Goal: Task Accomplishment & Management: Use online tool/utility

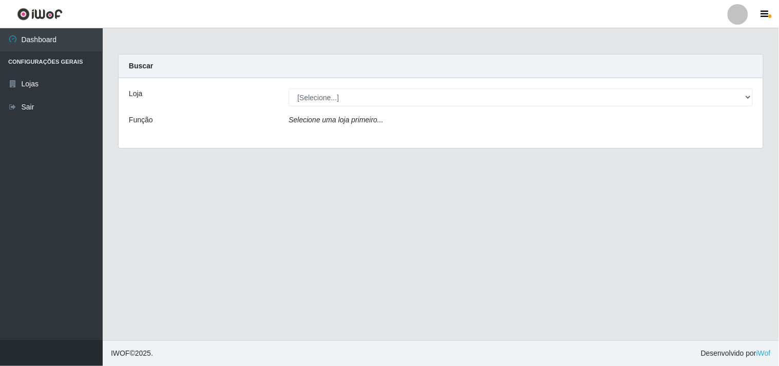
click at [351, 87] on div "Loja [Selecione...] Hiper Queiroz - Boa Vista Função Selecione uma loja primeir…" at bounding box center [441, 113] width 645 height 70
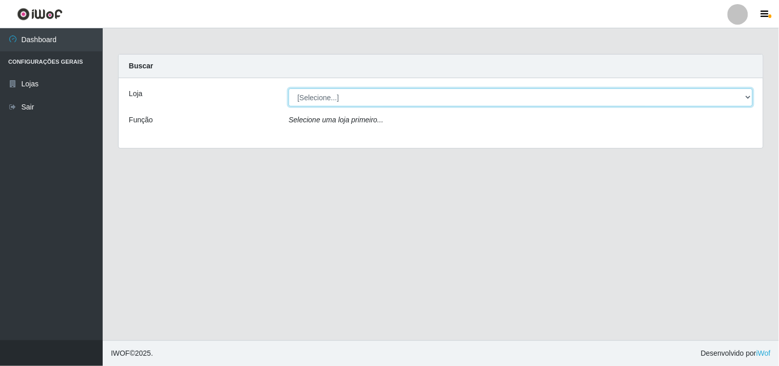
click at [361, 101] on select "[Selecione...] Hiper Queiroz - [GEOGRAPHIC_DATA]" at bounding box center [521, 97] width 464 height 18
select select "514"
click at [289, 88] on select "[Selecione...] Hiper Queiroz - [GEOGRAPHIC_DATA]" at bounding box center [521, 97] width 464 height 18
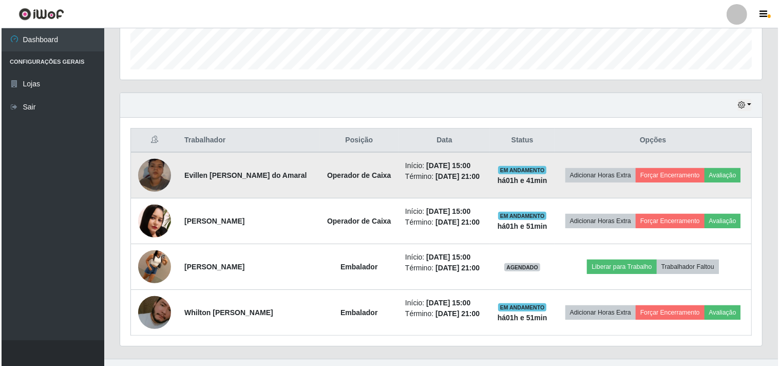
scroll to position [316, 0]
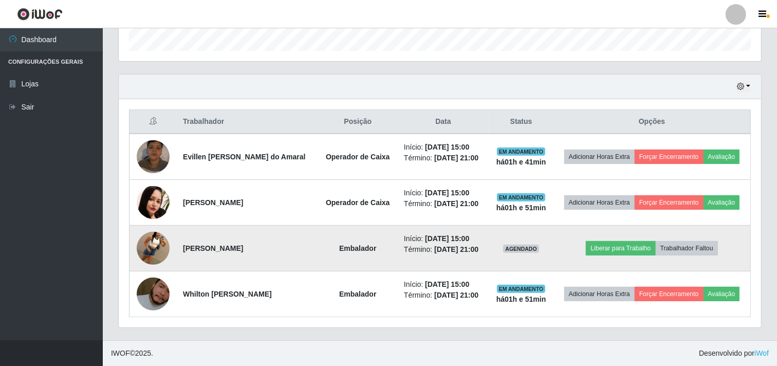
click at [159, 244] on img at bounding box center [153, 248] width 33 height 59
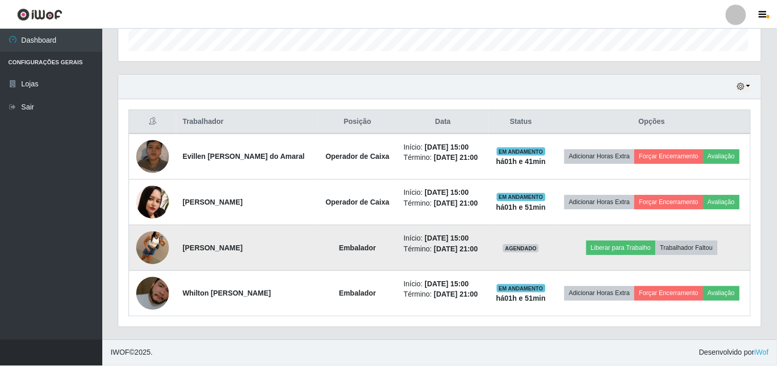
scroll to position [213, 635]
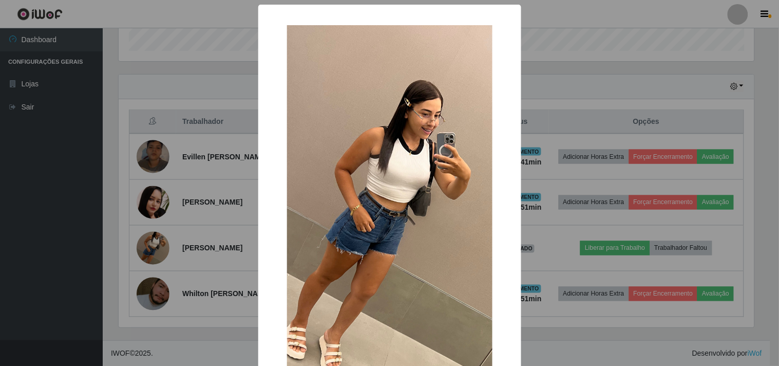
click at [182, 236] on div "× OK Cancel" at bounding box center [389, 183] width 779 height 366
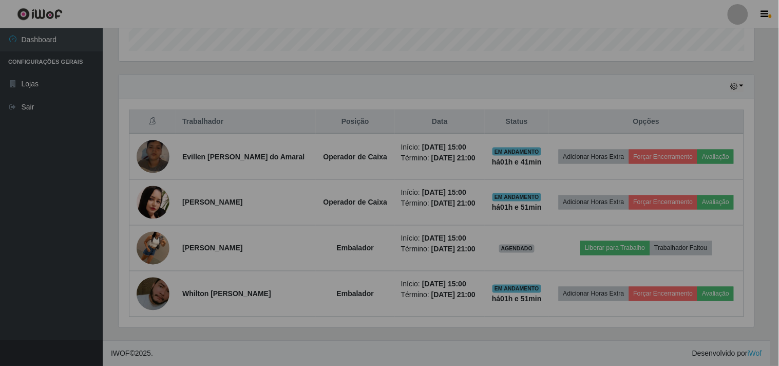
scroll to position [213, 642]
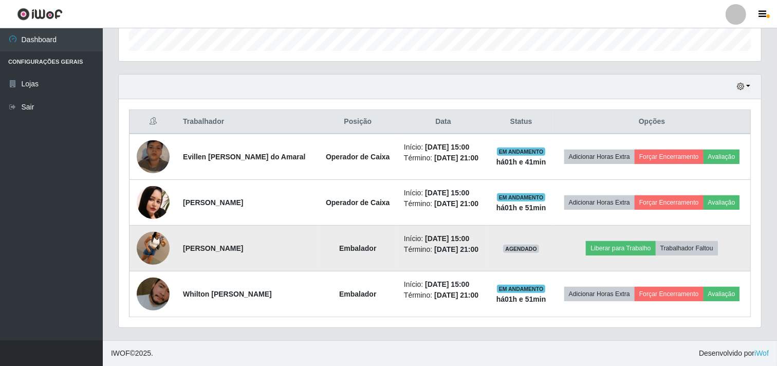
click at [158, 250] on img at bounding box center [153, 248] width 33 height 59
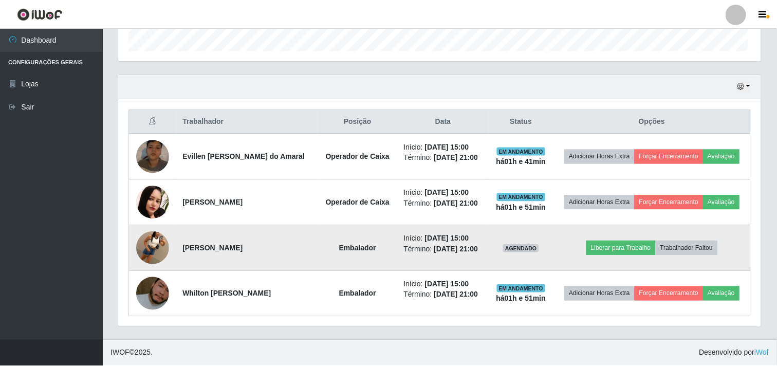
scroll to position [213, 635]
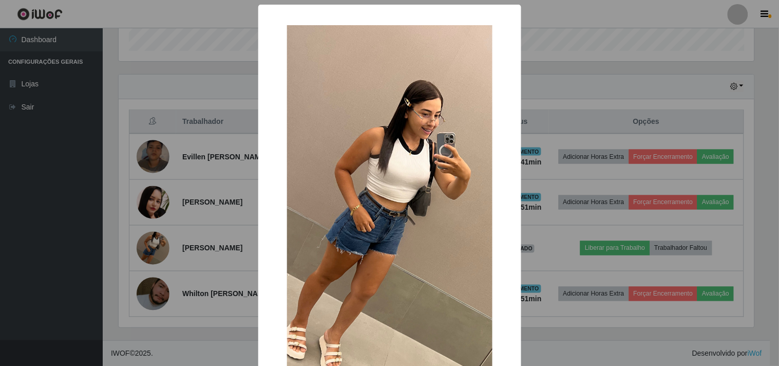
click at [203, 137] on div "× OK Cancel" at bounding box center [389, 183] width 779 height 366
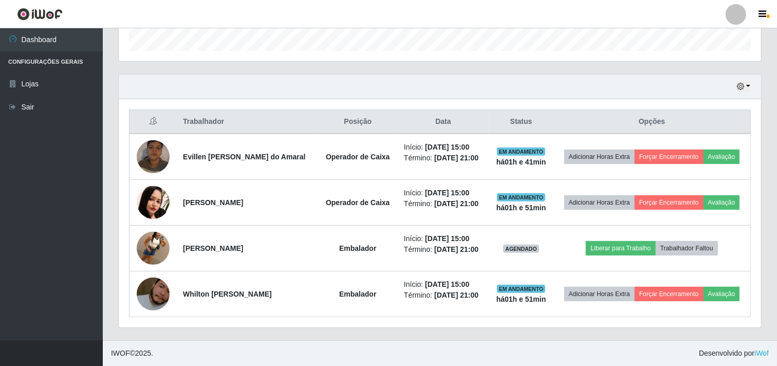
scroll to position [213, 642]
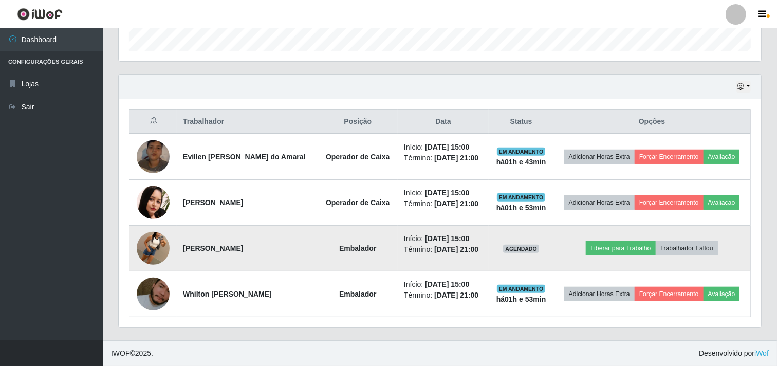
click at [163, 246] on img at bounding box center [153, 248] width 33 height 59
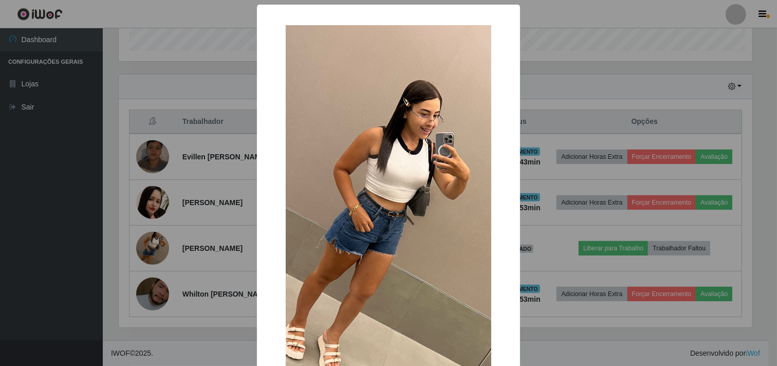
scroll to position [213, 635]
click at [176, 200] on div "× OK Cancel" at bounding box center [389, 183] width 779 height 366
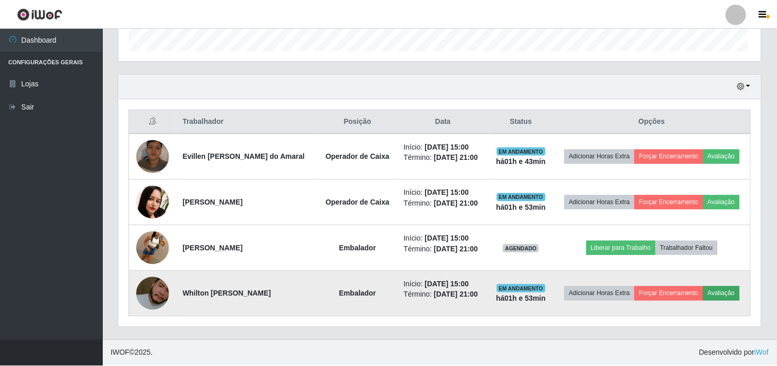
scroll to position [213, 642]
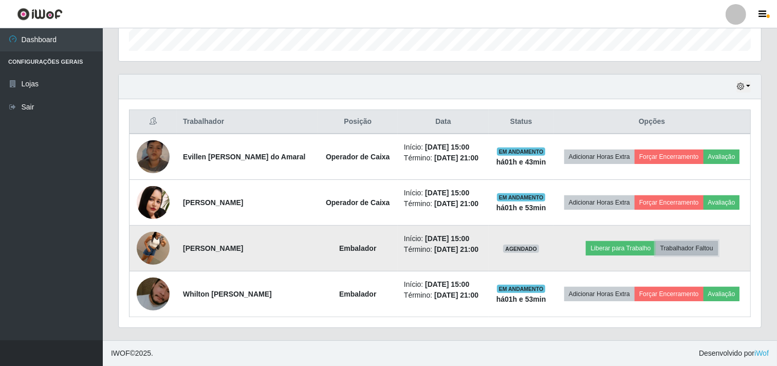
click at [700, 245] on button "Trabalhador Faltou" at bounding box center [686, 248] width 62 height 14
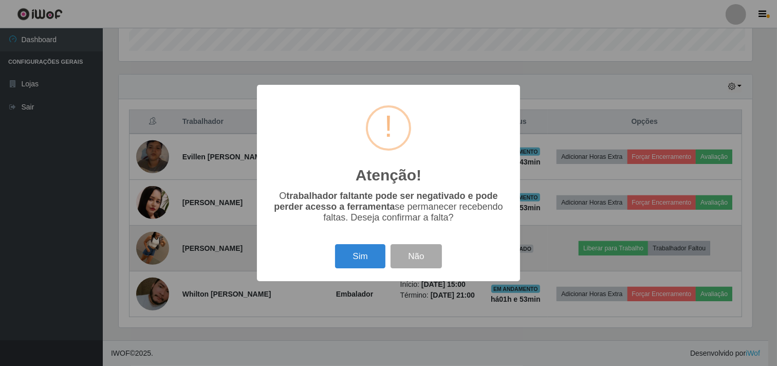
scroll to position [213, 635]
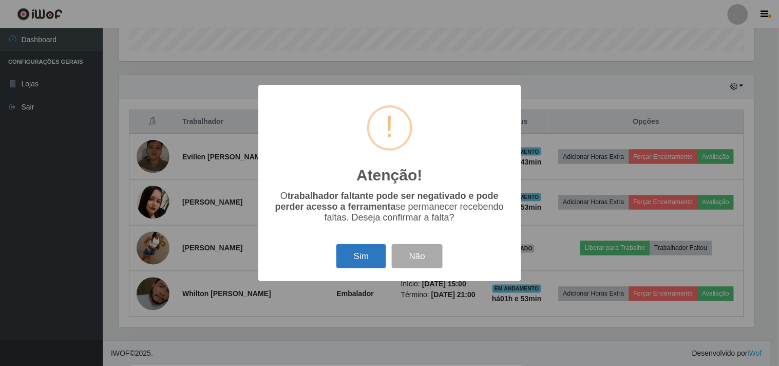
click at [358, 247] on button "Sim" at bounding box center [361, 256] width 50 height 24
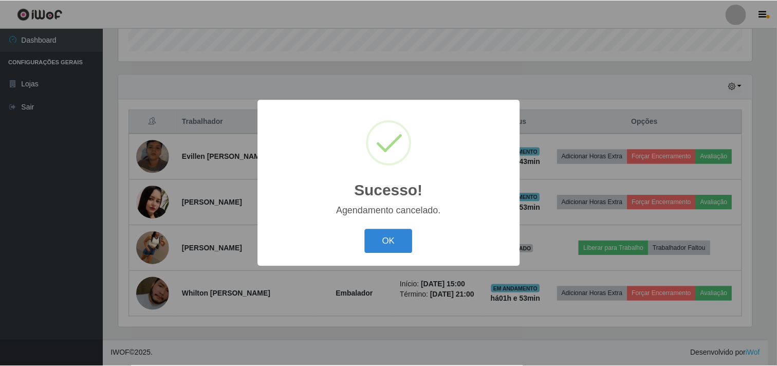
scroll to position [271, 0]
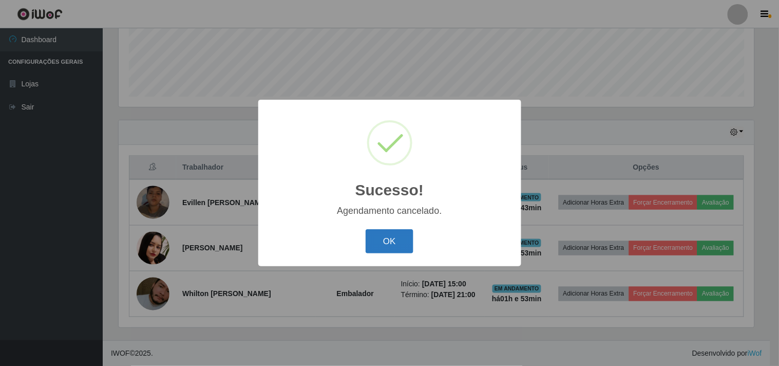
click at [390, 238] on button "OK" at bounding box center [390, 241] width 48 height 24
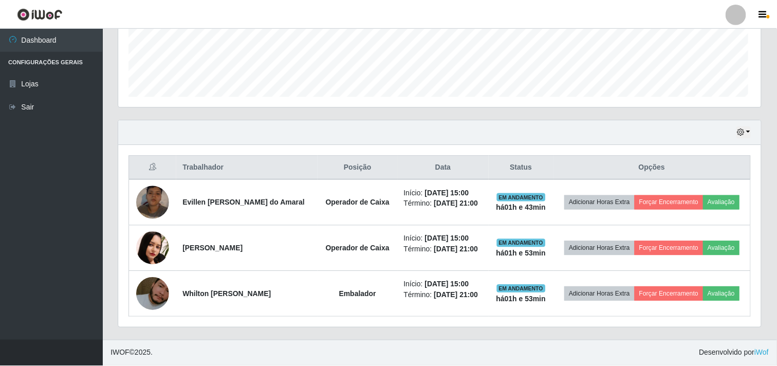
scroll to position [213, 642]
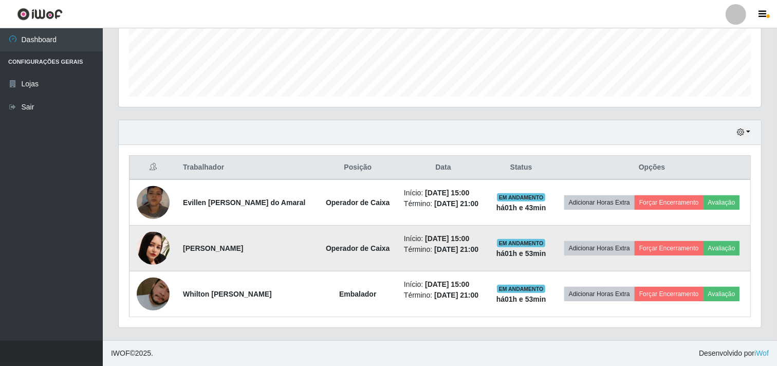
click at [147, 238] on img at bounding box center [153, 248] width 33 height 33
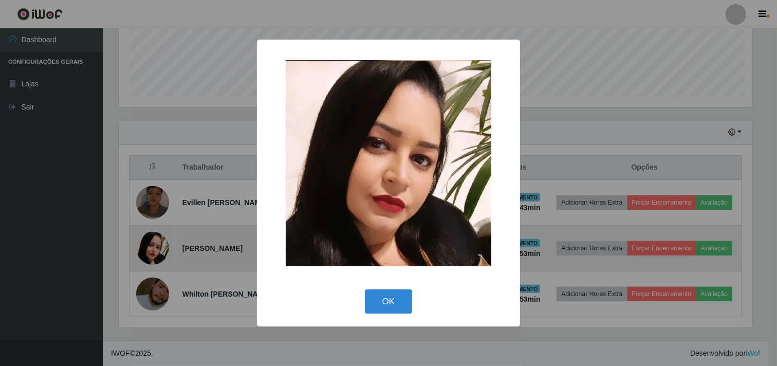
scroll to position [213, 635]
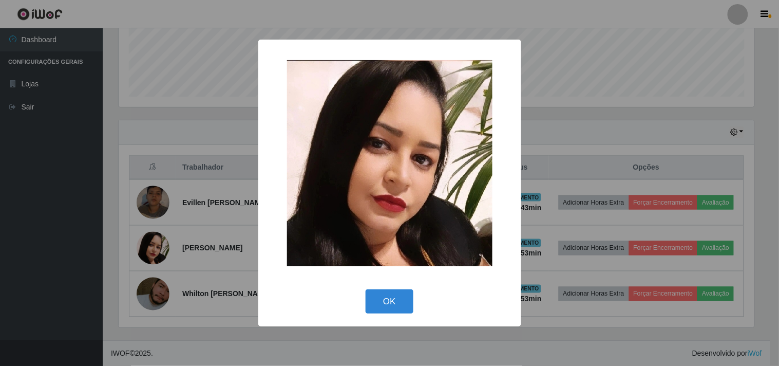
click at [157, 234] on div "× OK Cancel" at bounding box center [389, 183] width 779 height 366
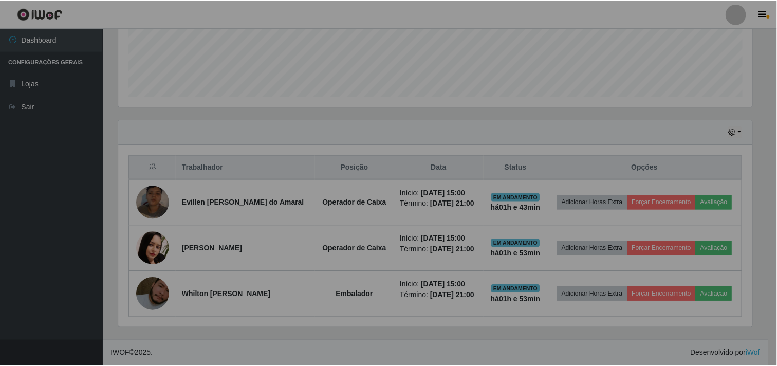
scroll to position [213, 642]
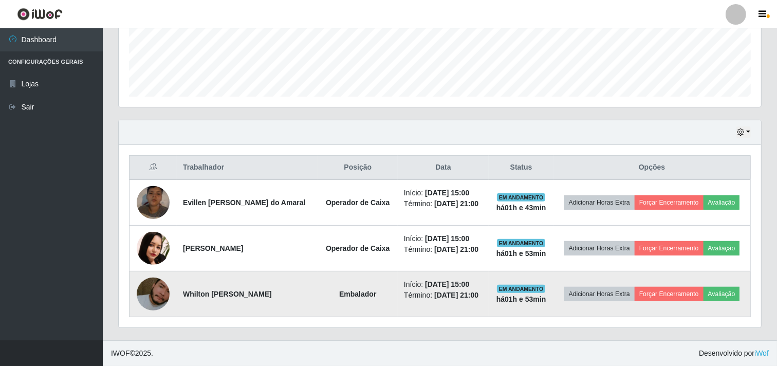
click at [160, 279] on img at bounding box center [153, 294] width 33 height 59
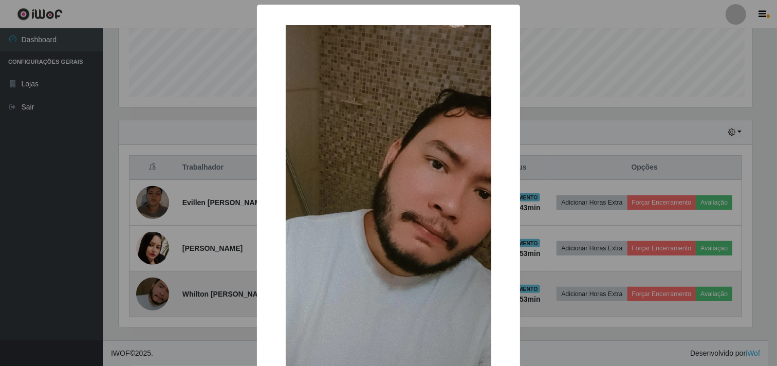
scroll to position [213, 635]
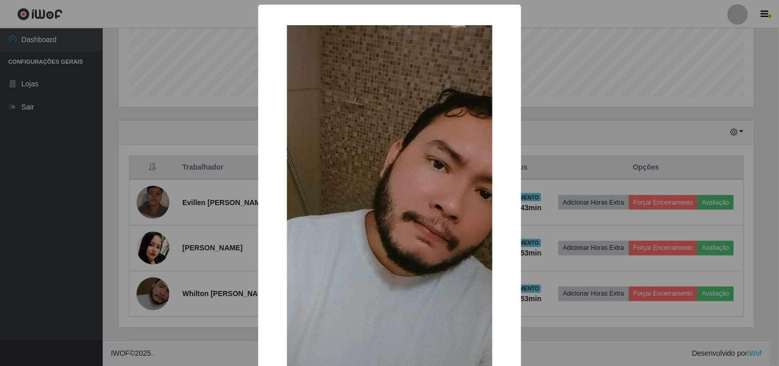
click at [164, 279] on div "× OK Cancel" at bounding box center [389, 183] width 779 height 366
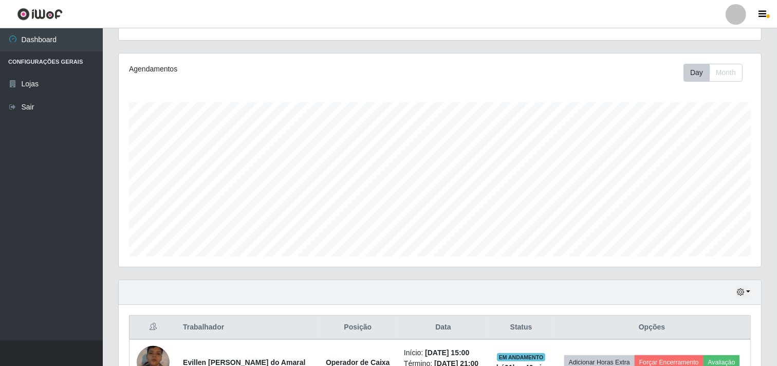
scroll to position [0, 0]
